Goal: Task Accomplishment & Management: Use online tool/utility

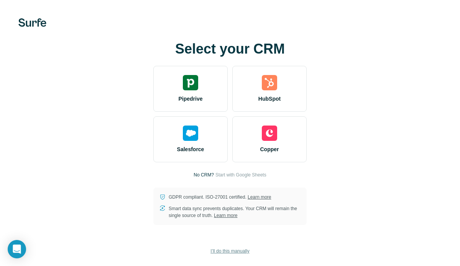
click at [222, 255] on button "I’ll do this manually" at bounding box center [229, 252] width 49 height 12
click at [222, 251] on span "I’ll do this manually" at bounding box center [230, 251] width 39 height 7
